Goal: Obtain resource: Obtain resource

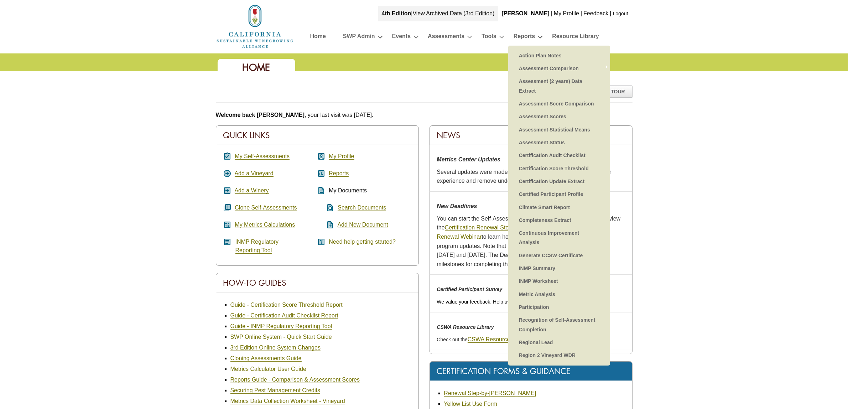
click at [558, 255] on link "Generate CCSW Certificate" at bounding box center [559, 255] width 88 height 13
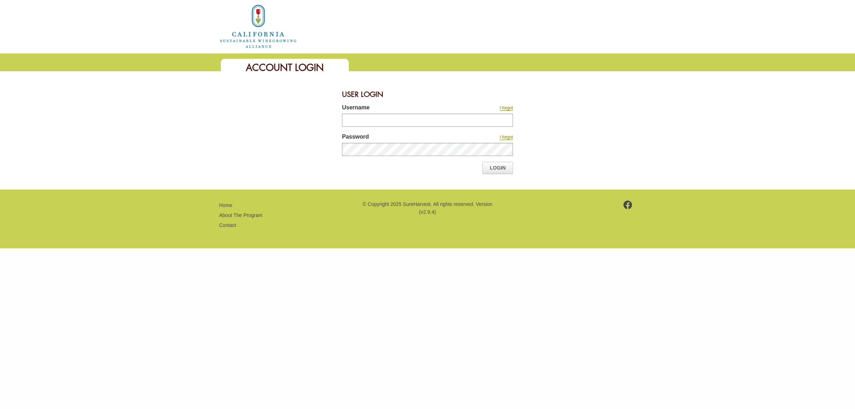
type input "*******"
click at [503, 168] on link "Login" at bounding box center [497, 168] width 31 height 12
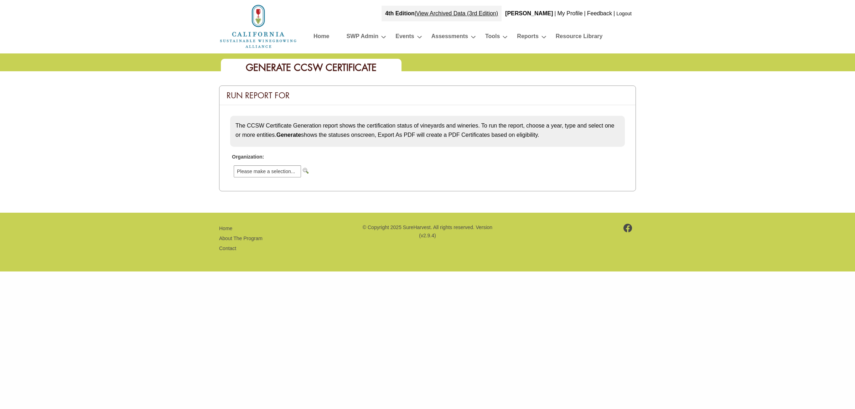
click at [305, 170] on input "image" at bounding box center [306, 171] width 6 height 6
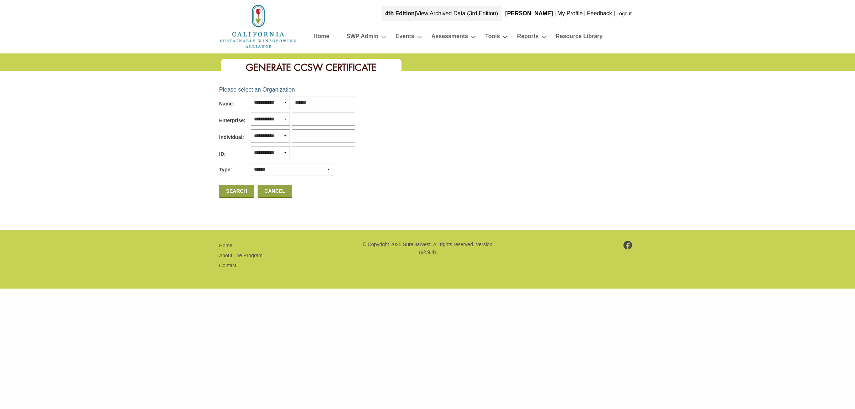
type input "******"
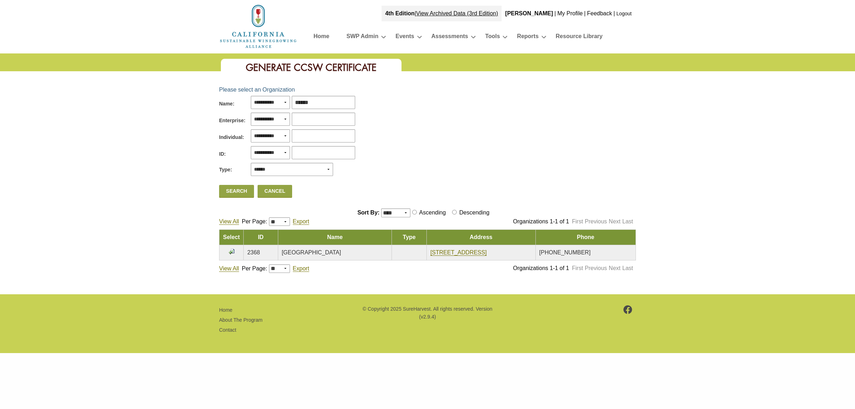
click at [232, 250] on input "image" at bounding box center [232, 252] width 6 height 6
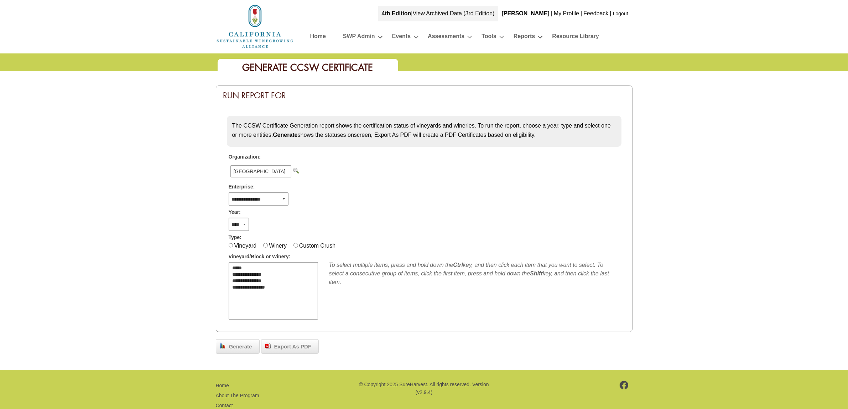
select select "**"
click at [246, 265] on option "*****" at bounding box center [269, 268] width 74 height 6
click at [237, 348] on span "Generate" at bounding box center [240, 347] width 30 height 8
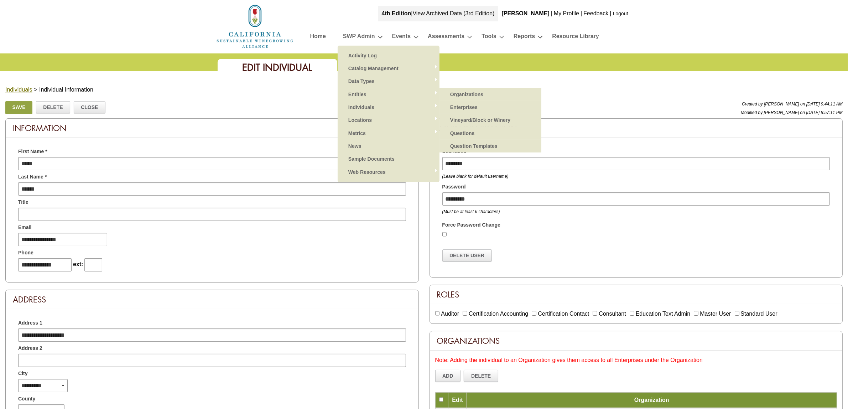
click at [484, 92] on link "Organizations" at bounding box center [491, 94] width 88 height 13
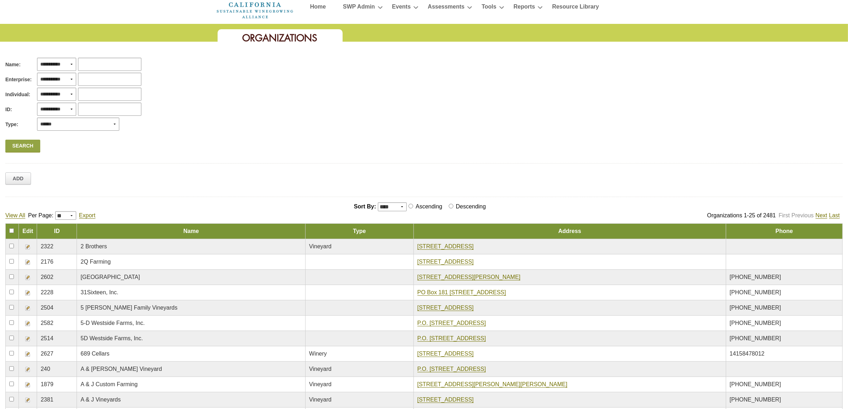
scroll to position [45, 0]
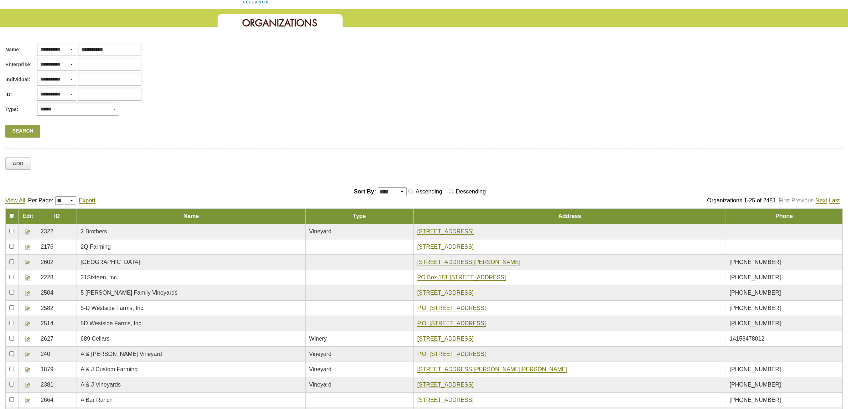
type input "**********"
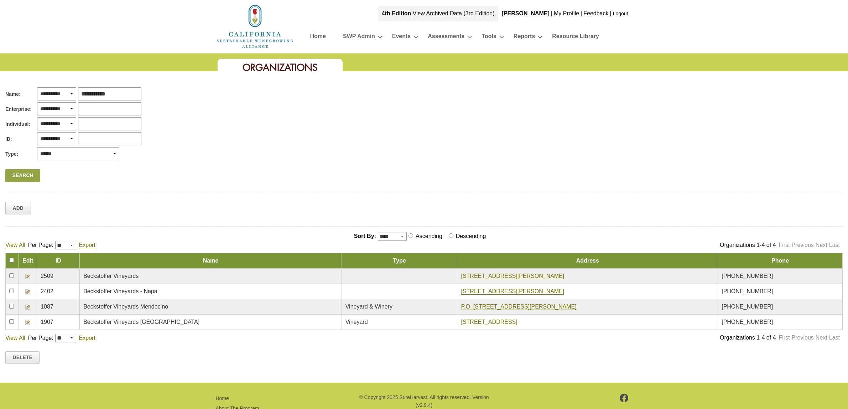
scroll to position [32, 0]
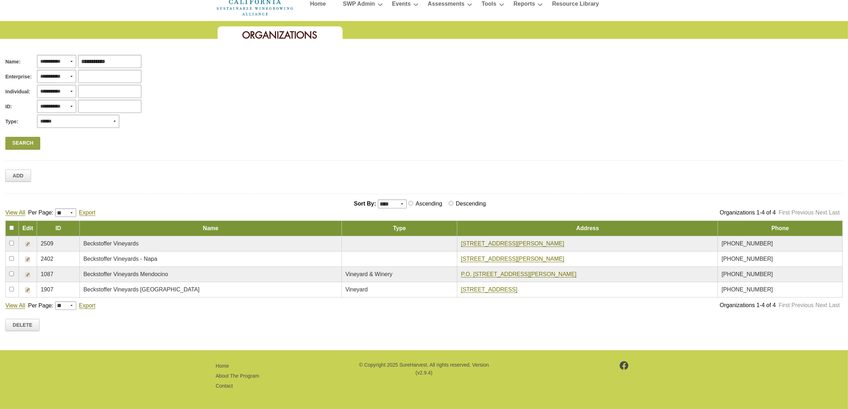
click at [30, 244] on img at bounding box center [28, 244] width 6 height 6
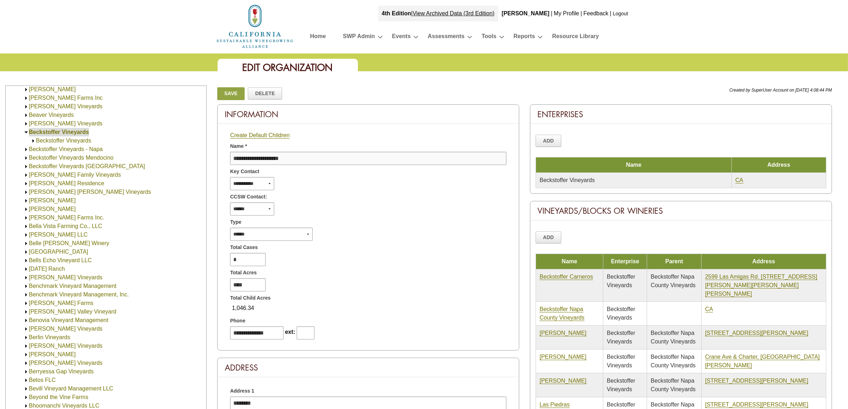
scroll to position [353, 0]
click at [32, 139] on link at bounding box center [33, 142] width 5 height 6
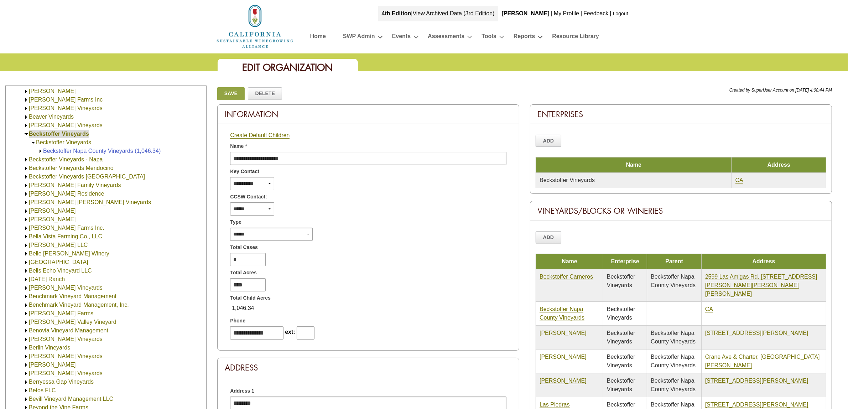
click at [40, 151] on img at bounding box center [40, 151] width 5 height 5
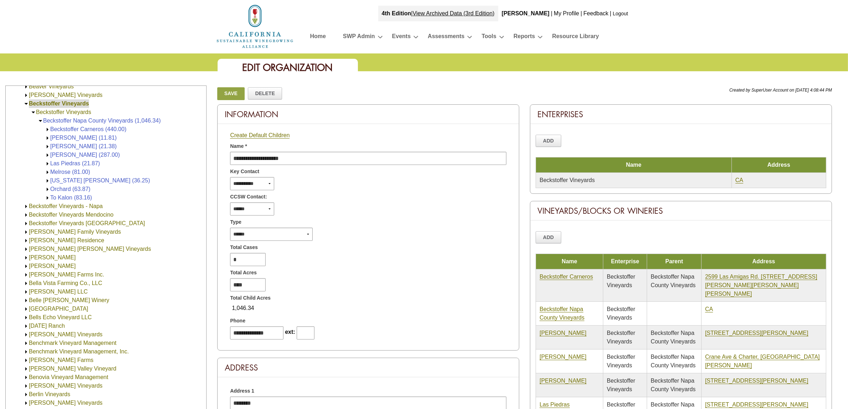
scroll to position [398, 0]
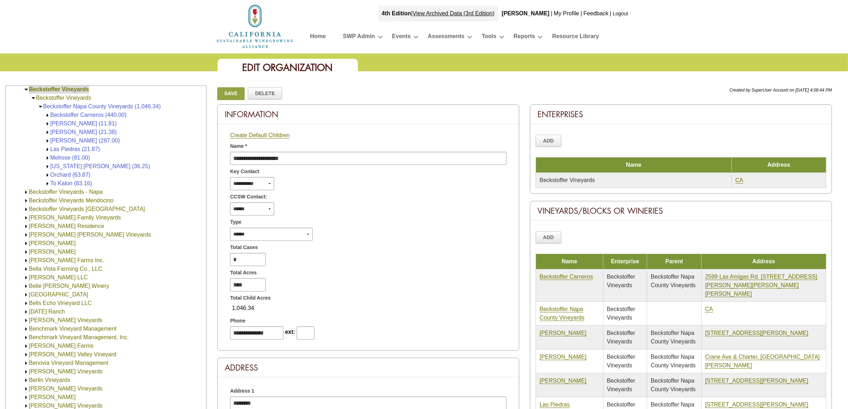
click at [25, 192] on img at bounding box center [26, 191] width 5 height 5
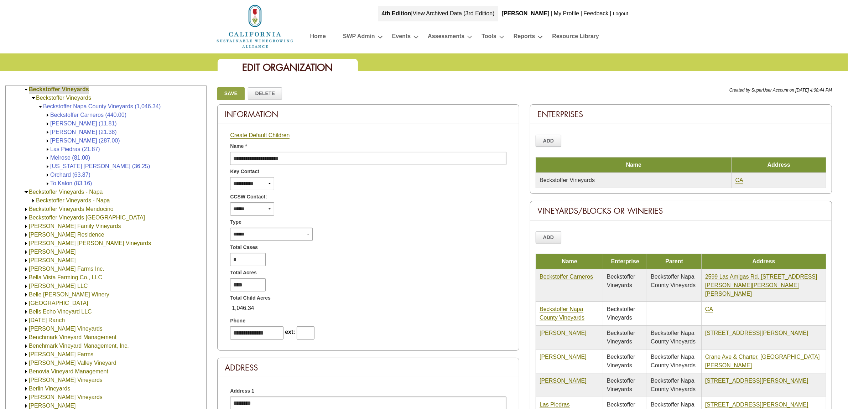
click at [33, 200] on img at bounding box center [33, 200] width 5 height 5
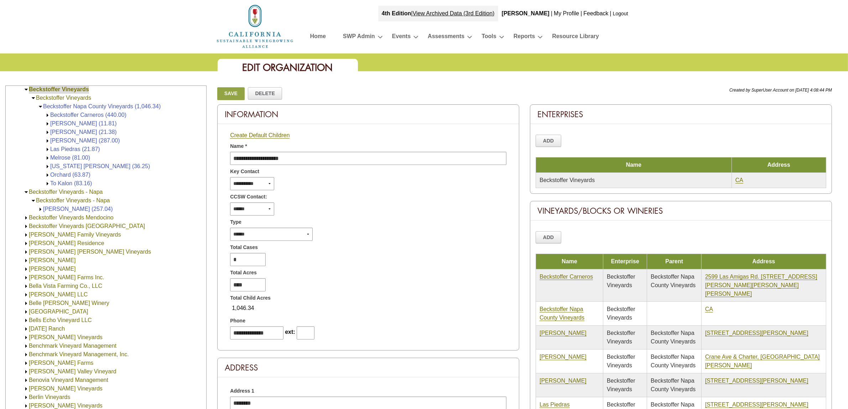
click at [41, 209] on img at bounding box center [40, 209] width 5 height 5
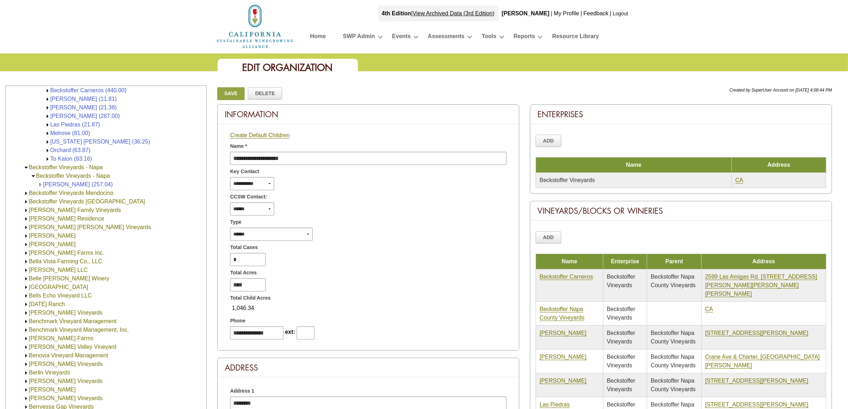
scroll to position [442, 0]
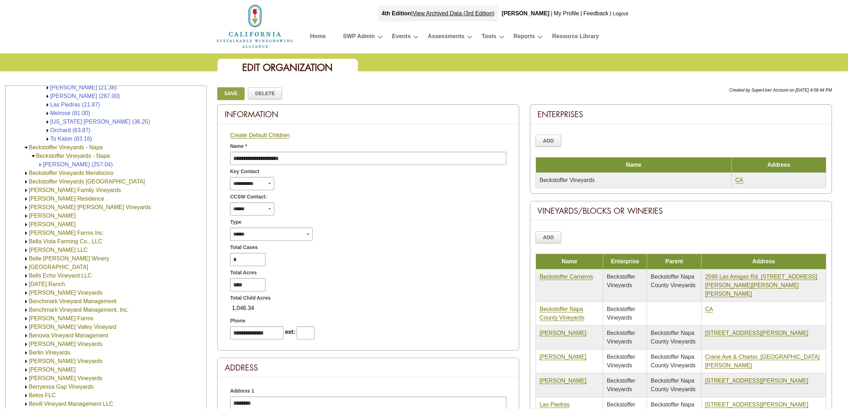
click at [26, 173] on img at bounding box center [26, 173] width 5 height 5
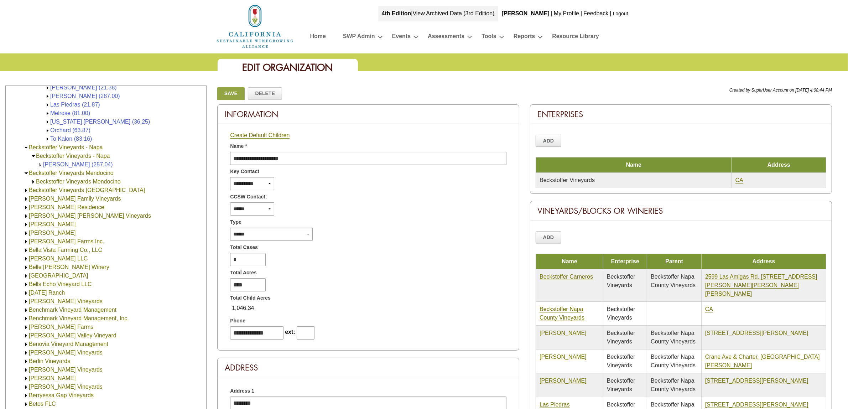
click at [32, 181] on img at bounding box center [33, 181] width 5 height 5
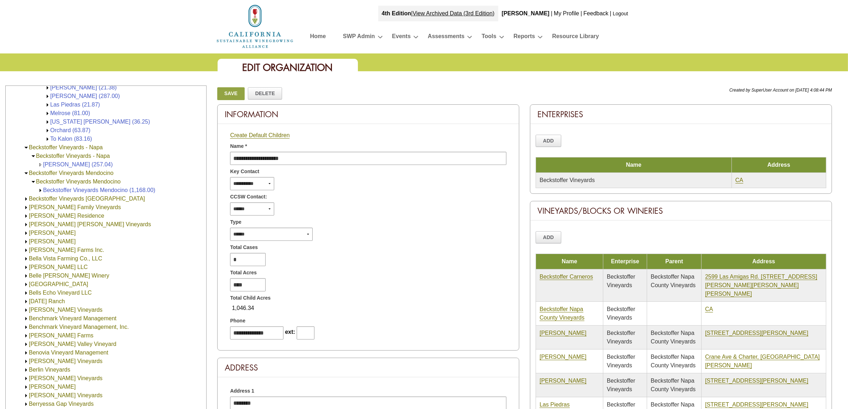
click at [38, 189] on img at bounding box center [40, 190] width 5 height 5
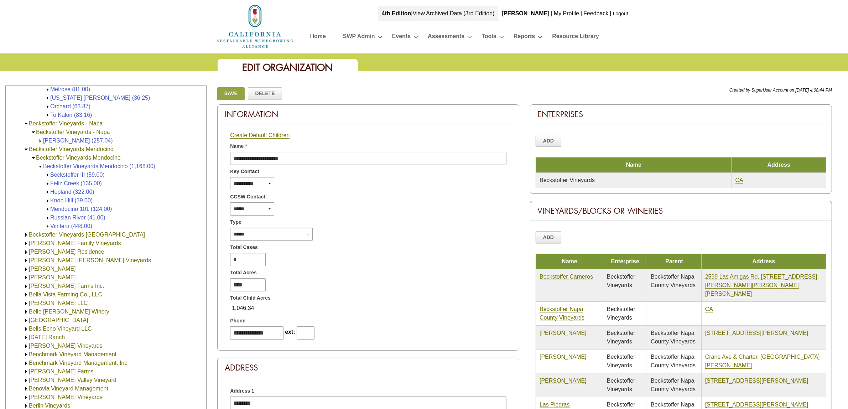
scroll to position [487, 0]
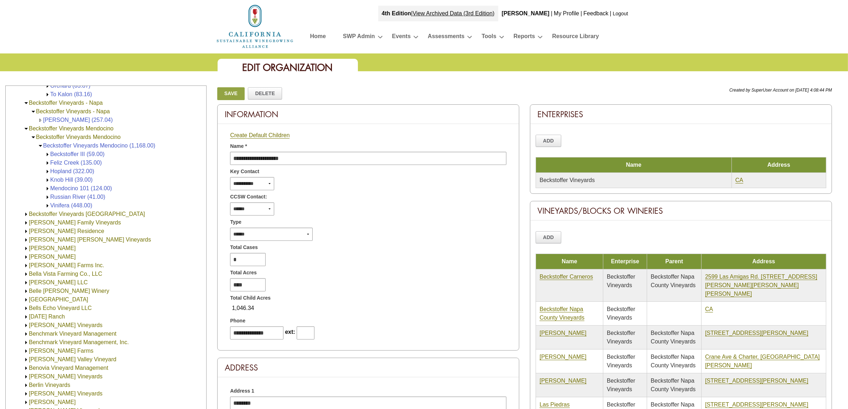
click at [25, 215] on img at bounding box center [26, 214] width 5 height 5
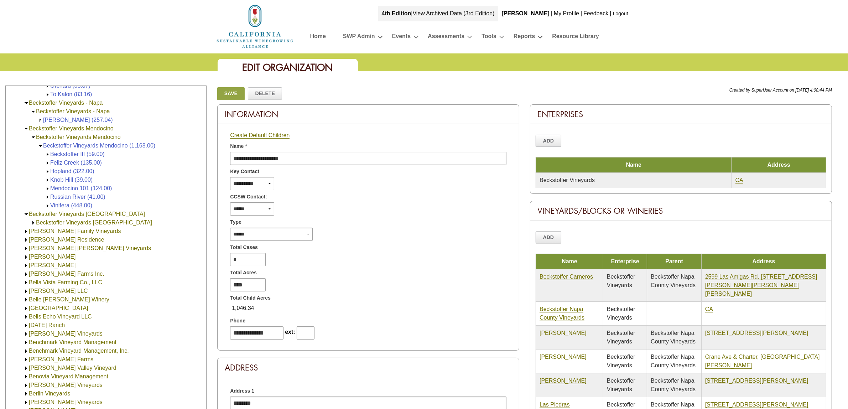
click at [32, 223] on img at bounding box center [33, 222] width 5 height 5
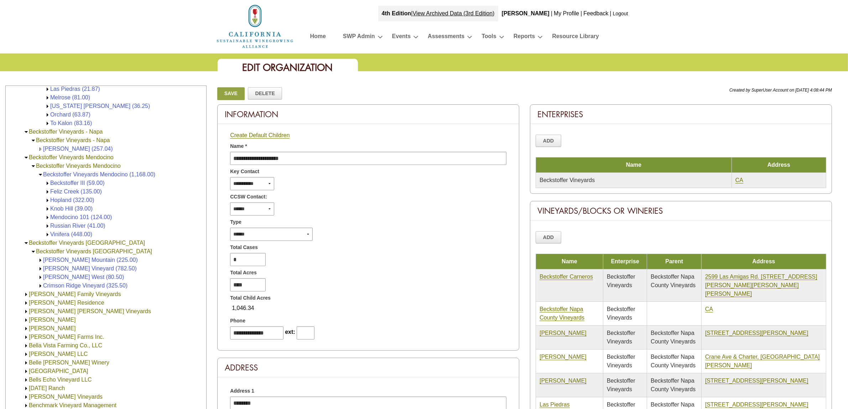
scroll to position [442, 0]
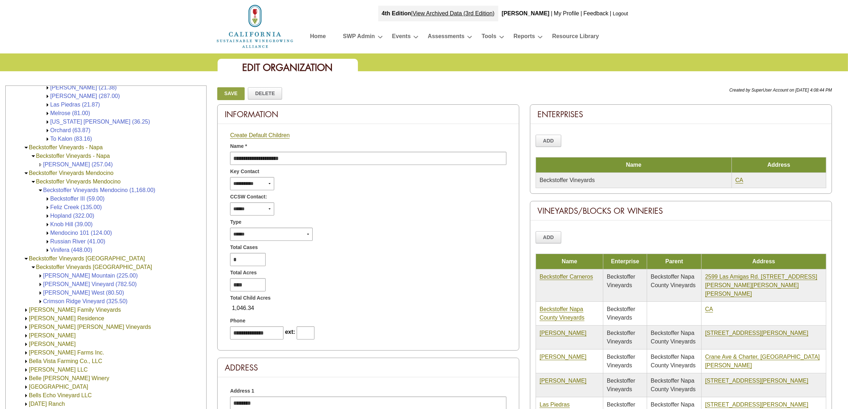
click at [40, 276] on img at bounding box center [40, 275] width 5 height 5
click at [39, 284] on img at bounding box center [40, 284] width 5 height 5
click at [40, 293] on img at bounding box center [40, 292] width 5 height 5
click at [40, 300] on img at bounding box center [40, 301] width 5 height 5
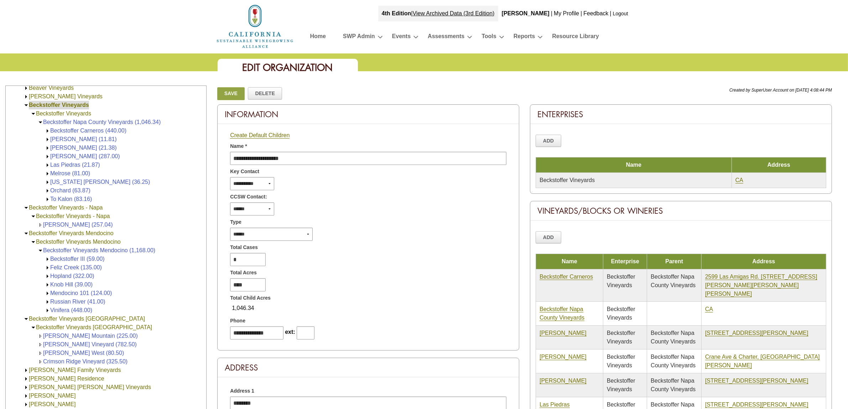
scroll to position [398, 0]
